Goal: Navigation & Orientation: Understand site structure

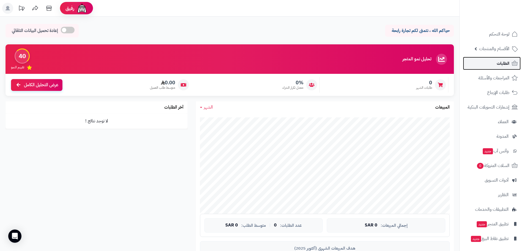
click at [496, 67] on link "الطلبات" at bounding box center [492, 63] width 58 height 13
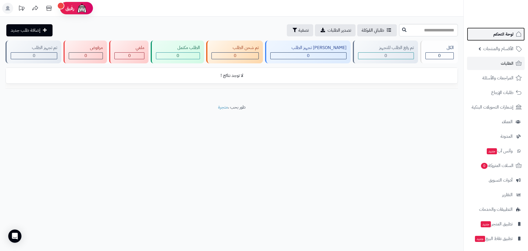
click at [503, 34] on span "لوحة التحكم" at bounding box center [504, 34] width 20 height 8
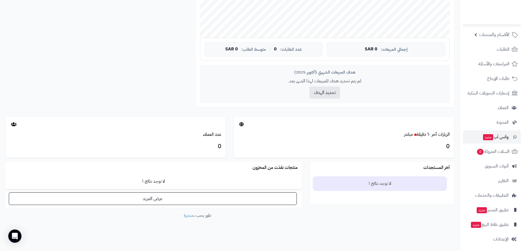
scroll to position [16, 0]
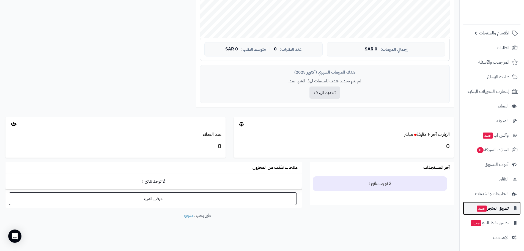
click at [491, 208] on span "تطبيق المتجر جديد" at bounding box center [492, 208] width 32 height 8
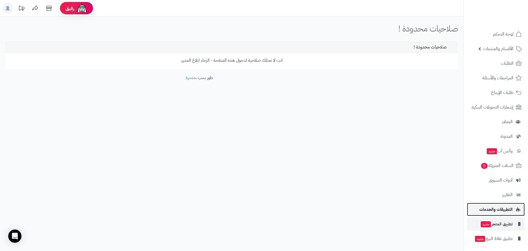
click at [497, 210] on span "التطبيقات والخدمات" at bounding box center [496, 209] width 33 height 8
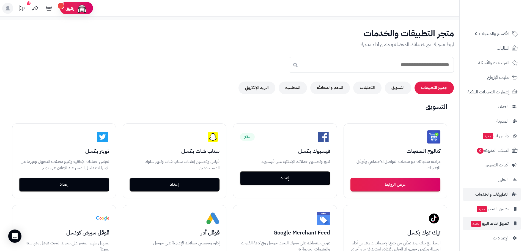
scroll to position [16, 0]
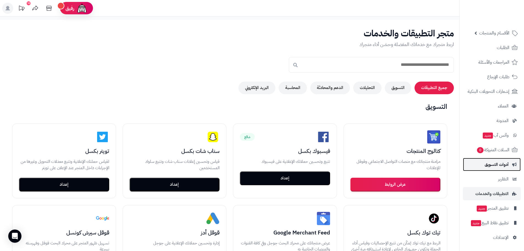
click at [497, 161] on span "أدوات التسويق" at bounding box center [497, 164] width 24 height 8
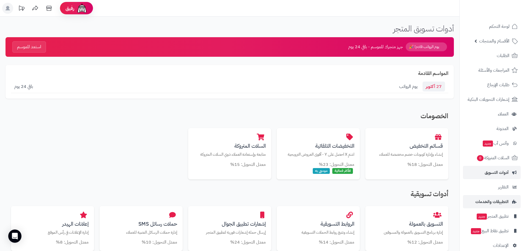
scroll to position [16, 0]
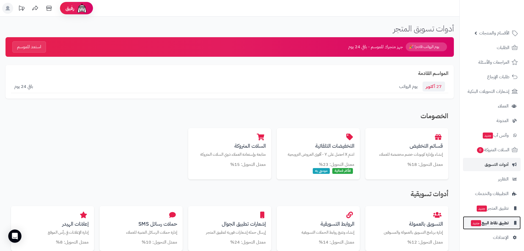
click at [496, 225] on span "تطبيق نقاط البيع جديد" at bounding box center [490, 223] width 38 height 8
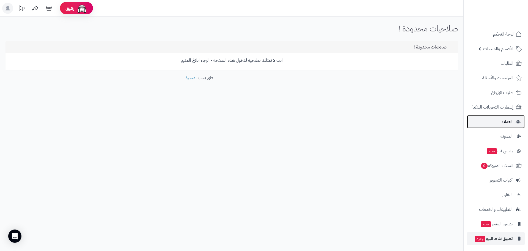
click at [503, 126] on link "العملاء" at bounding box center [496, 121] width 58 height 13
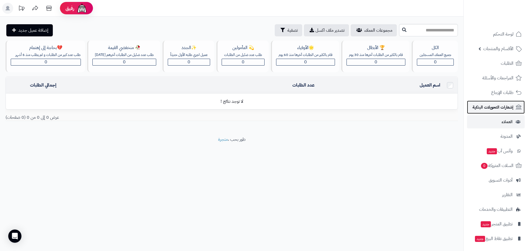
click at [496, 108] on span "إشعارات التحويلات البنكية" at bounding box center [493, 107] width 41 height 8
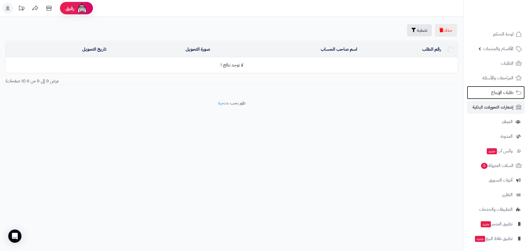
click at [495, 94] on span "طلبات الإرجاع" at bounding box center [502, 93] width 22 height 8
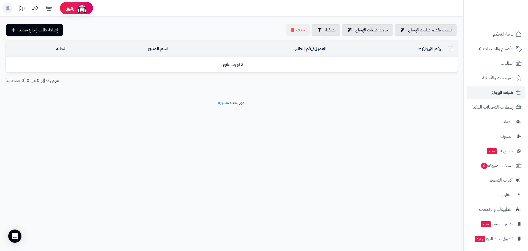
click at [503, 79] on span "المراجعات والأسئلة" at bounding box center [498, 78] width 31 height 8
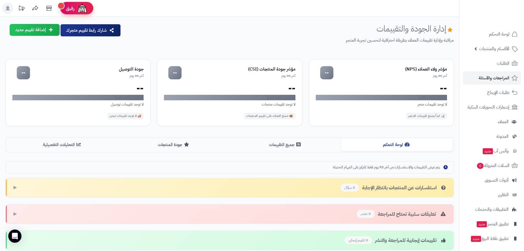
click at [72, 11] on span "رفيق" at bounding box center [70, 8] width 9 height 7
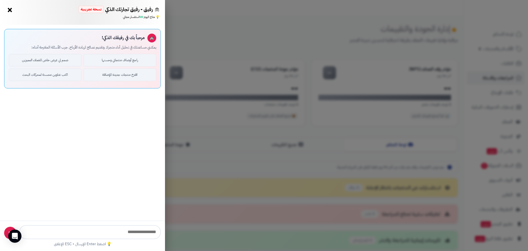
drag, startPoint x: 234, startPoint y: 24, endPoint x: 237, endPoint y: 18, distance: 6.7
click at [237, 18] on div "رفيق - رفيق تجارتك الذكي نسخة تجريبية ⭐ تاجر متنامي × 💡 متاح اليوم: 50 استفسار …" at bounding box center [264, 125] width 528 height 251
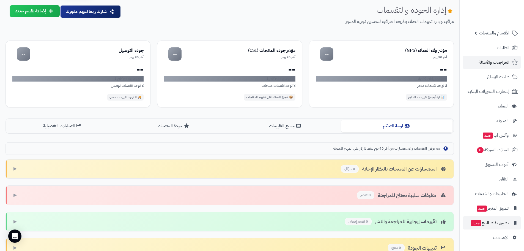
scroll to position [71, 0]
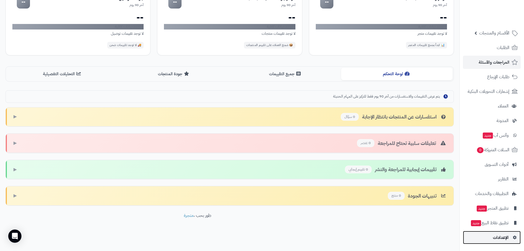
click at [501, 241] on link "الإعدادات" at bounding box center [492, 237] width 58 height 13
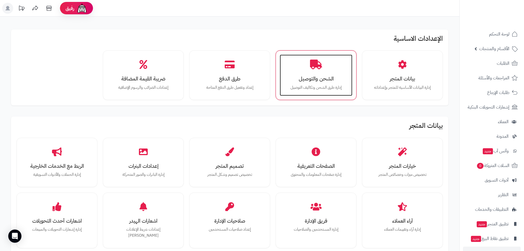
click at [317, 81] on h3 "الشحن والتوصيل" at bounding box center [316, 79] width 62 height 6
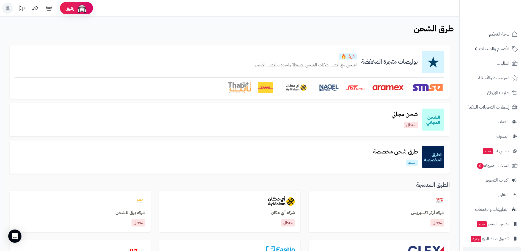
click at [389, 87] on img at bounding box center [388, 87] width 33 height 11
click at [332, 62] on p "اشحن مع أفضل شركات الشحن بضغطة واحدة وبأفضل الأسعار" at bounding box center [306, 65] width 102 height 6
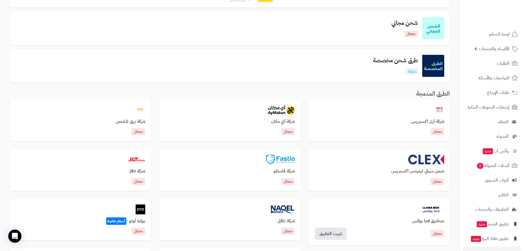
scroll to position [110, 0]
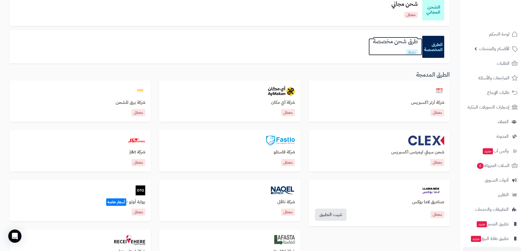
click at [418, 54] on link "طرق شحن مخصصة نشط" at bounding box center [396, 46] width 54 height 17
